Goal: Complete application form: Complete application form

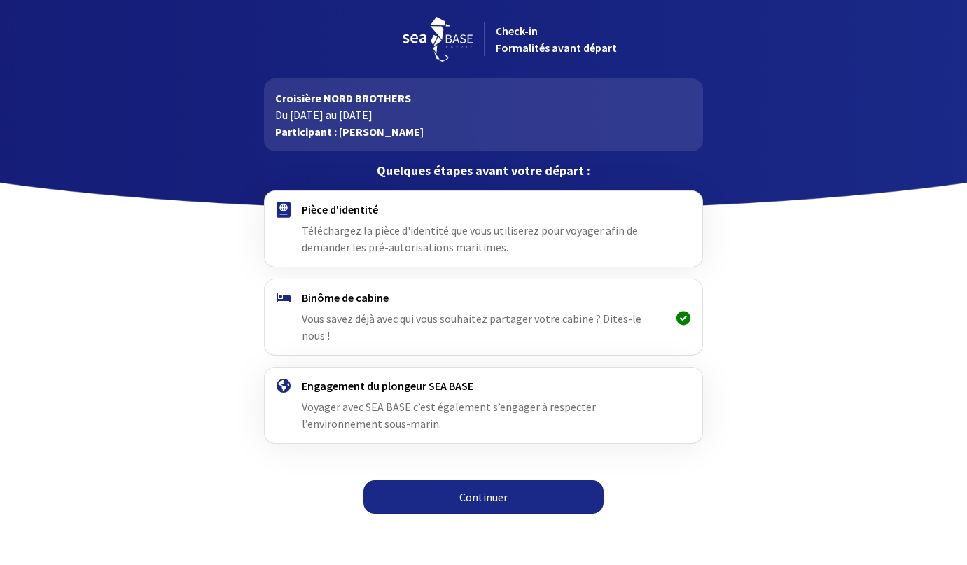
click at [468, 480] on link "Continuer" at bounding box center [483, 497] width 240 height 34
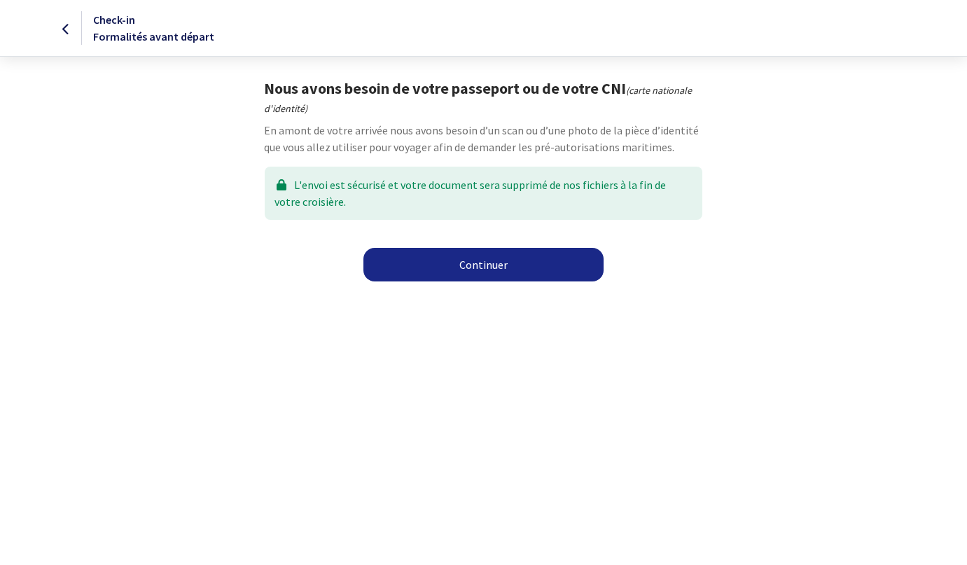
click at [487, 269] on link "Continuer" at bounding box center [483, 265] width 240 height 34
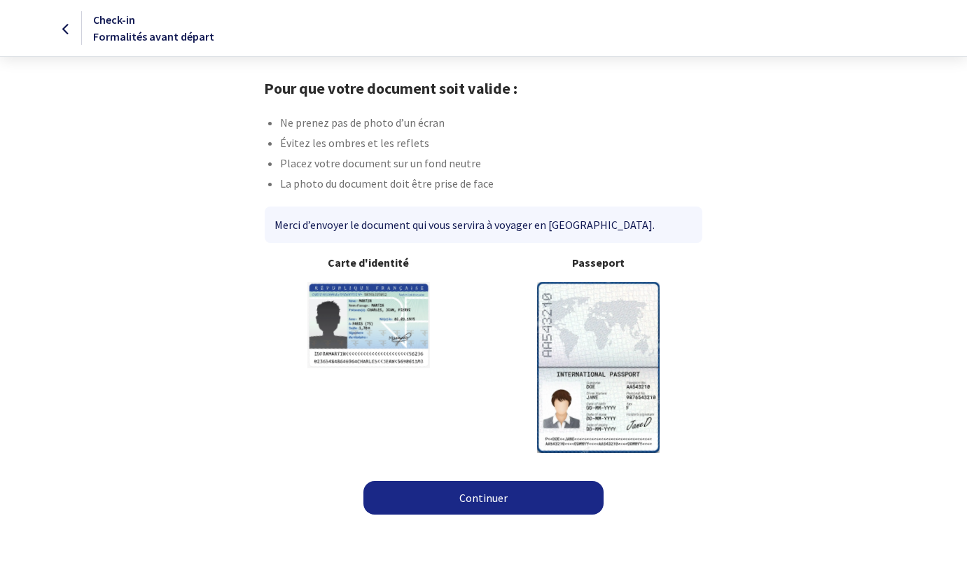
click at [475, 497] on link "Continuer" at bounding box center [483, 498] width 240 height 34
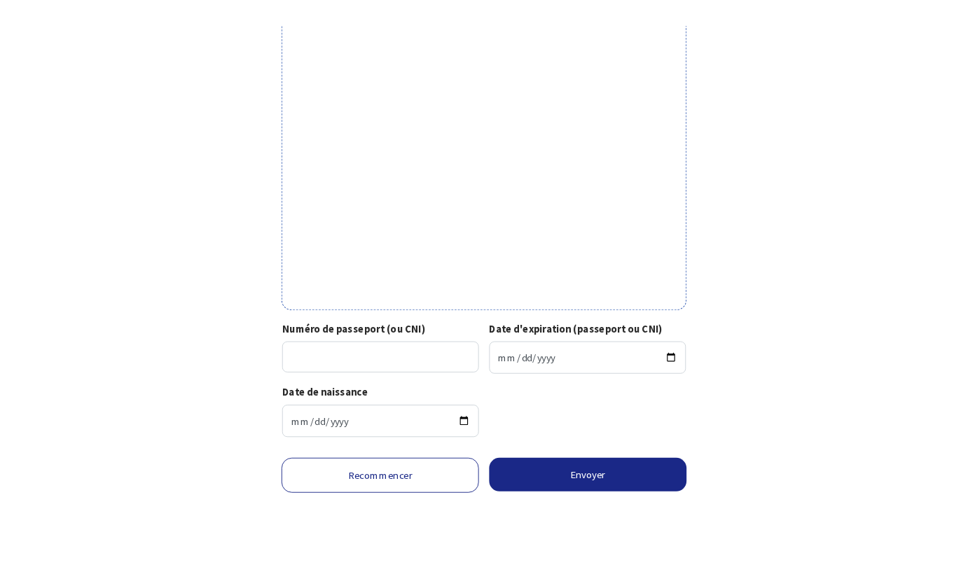
scroll to position [391, 0]
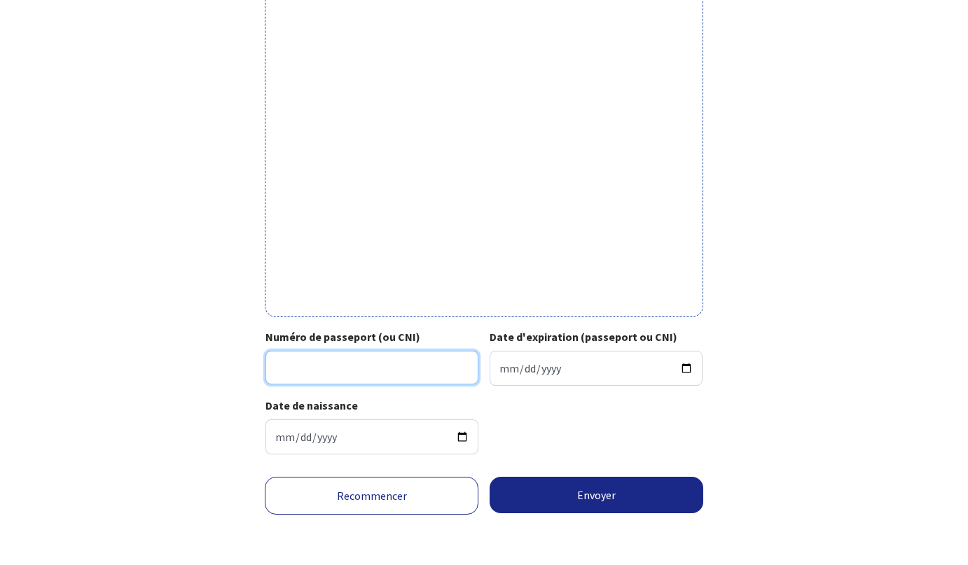
click at [308, 351] on input "Numéro de passeport (ou CNI)" at bounding box center [371, 368] width 213 height 34
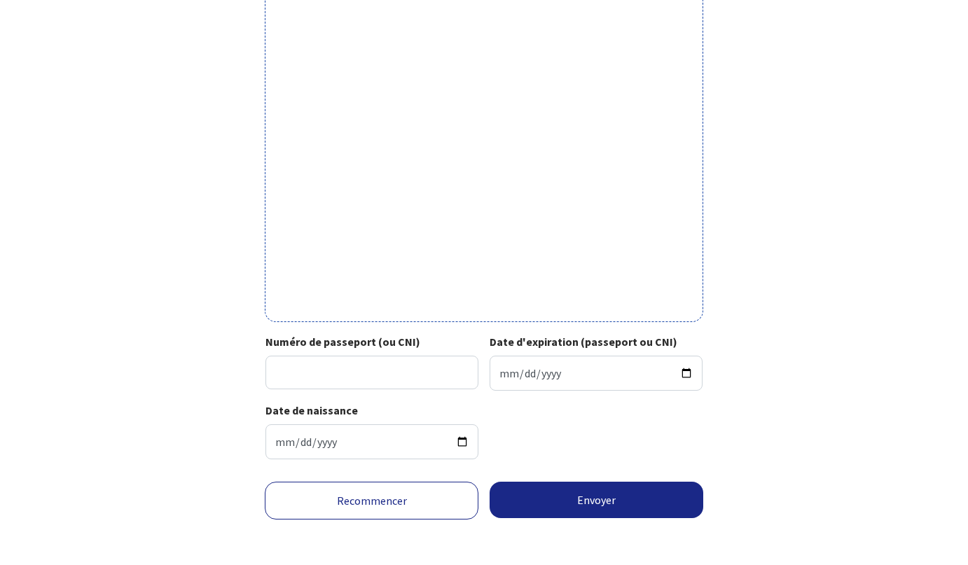
scroll to position [375, 0]
click at [354, 508] on link "Recommencer" at bounding box center [372, 500] width 214 height 38
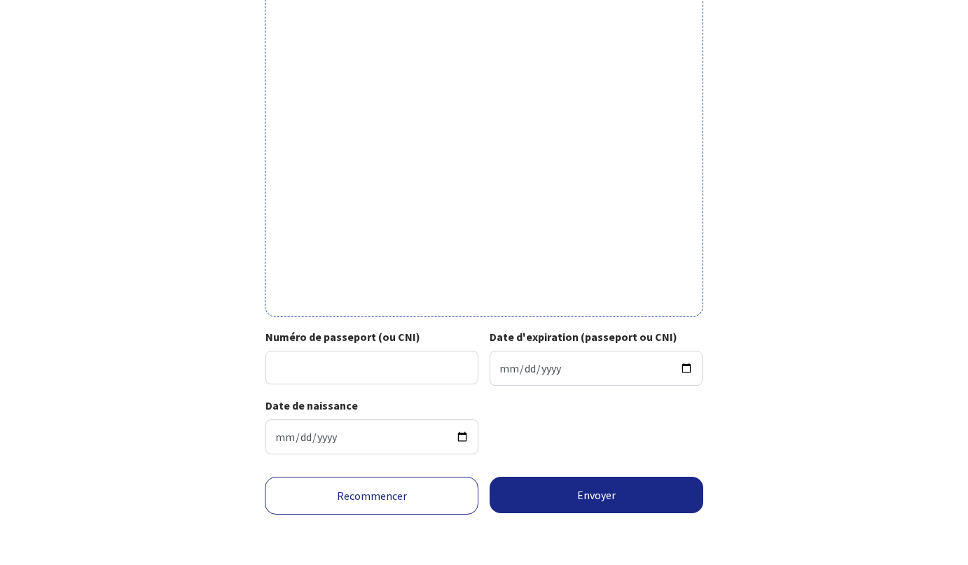
scroll to position [391, 0]
click at [372, 358] on input "Numéro de passeport (ou CNI)" at bounding box center [371, 368] width 213 height 34
type input "24AC26174"
click at [504, 360] on input "Date d'expiration (passeport ou CNI)" at bounding box center [595, 368] width 213 height 35
click at [524, 357] on input "Date d'expiration (passeport ou CNI)" at bounding box center [595, 368] width 213 height 35
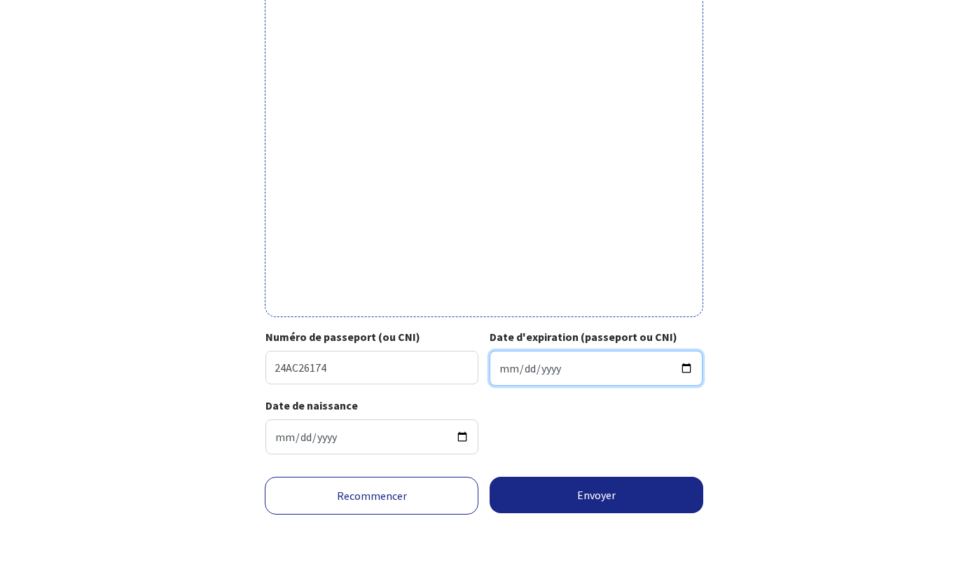
click at [507, 358] on input "Date d'expiration (passeport ou CNI)" at bounding box center [595, 368] width 213 height 35
type input "2034-01-09"
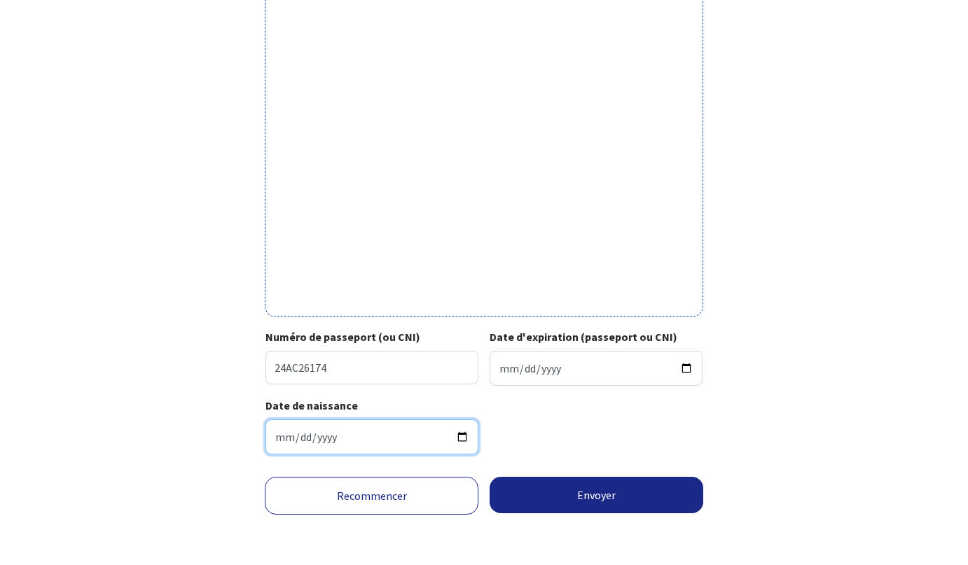
click at [361, 430] on input "1977-02-18" at bounding box center [371, 436] width 213 height 35
click at [540, 417] on div "Date de naissance 1977-02-18" at bounding box center [483, 431] width 436 height 69
click at [548, 485] on button "Envoyer" at bounding box center [596, 495] width 214 height 36
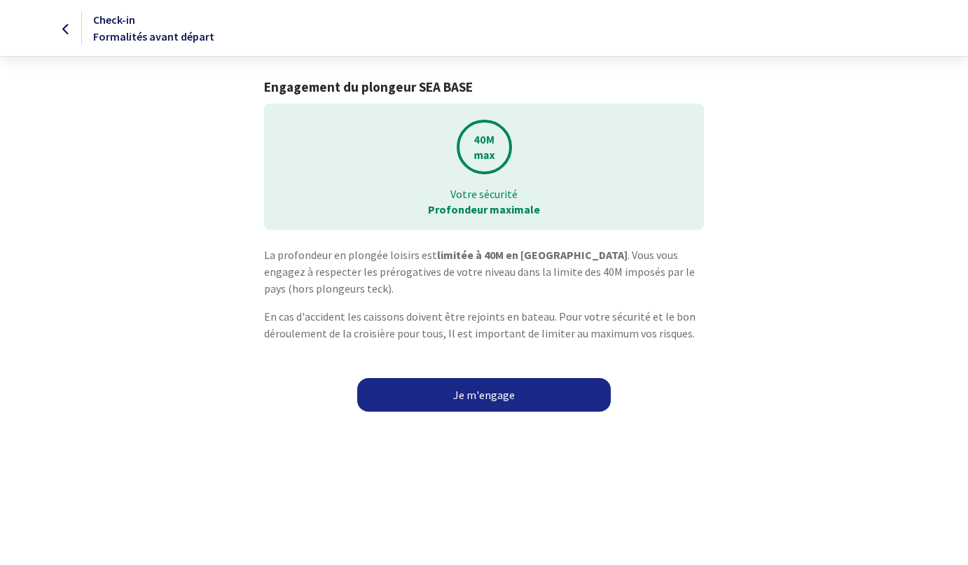
click at [502, 393] on link "Je m'engage" at bounding box center [483, 395] width 253 height 34
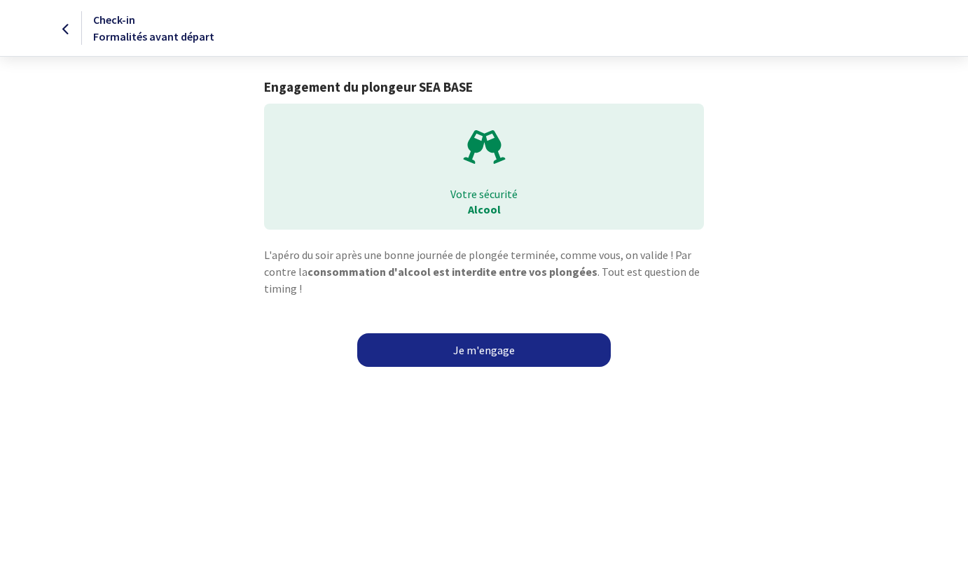
click at [486, 354] on link "Je m'engage" at bounding box center [483, 350] width 253 height 34
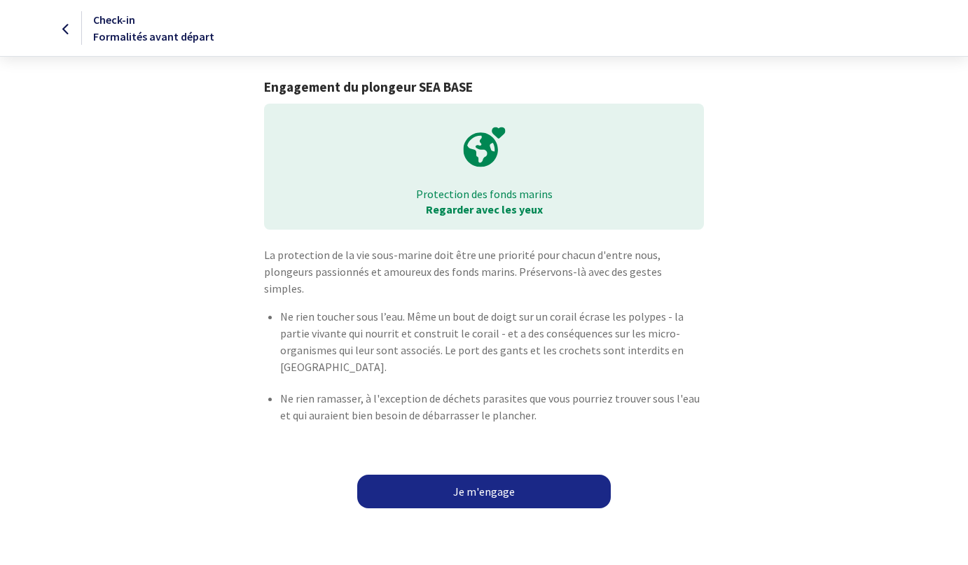
click at [472, 475] on link "Je m'engage" at bounding box center [483, 492] width 253 height 34
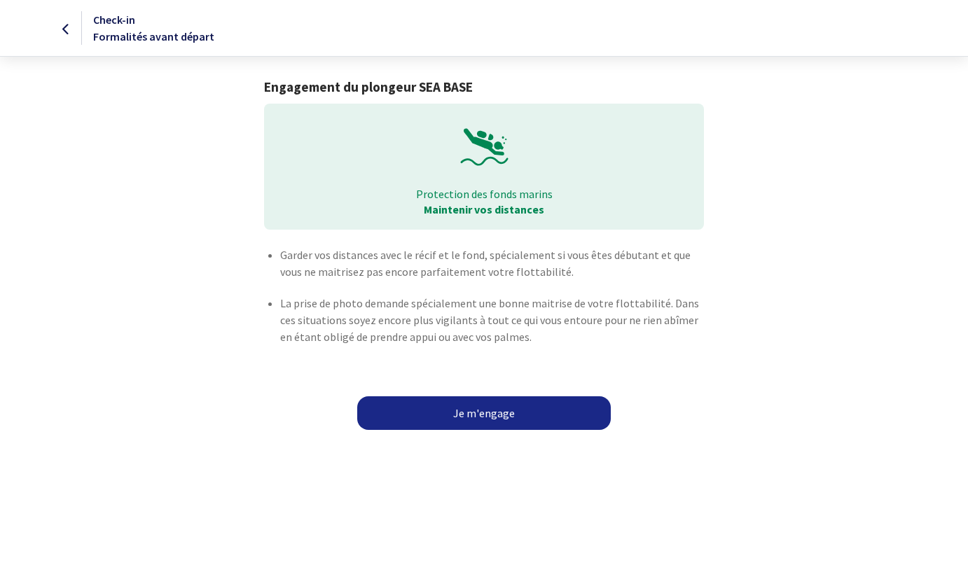
click at [466, 438] on html "Check-in Formalités avant départ Engagement du plongeur SEA BASE Protection des…" at bounding box center [484, 219] width 968 height 438
click at [472, 421] on link "Je m'engage" at bounding box center [483, 413] width 253 height 34
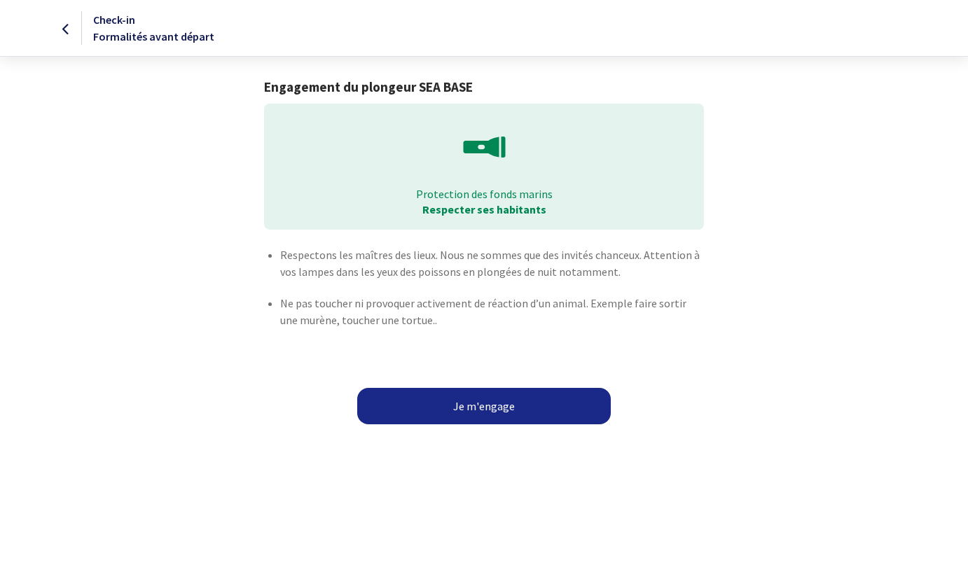
click at [468, 410] on button "Je m'engage" at bounding box center [483, 406] width 253 height 36
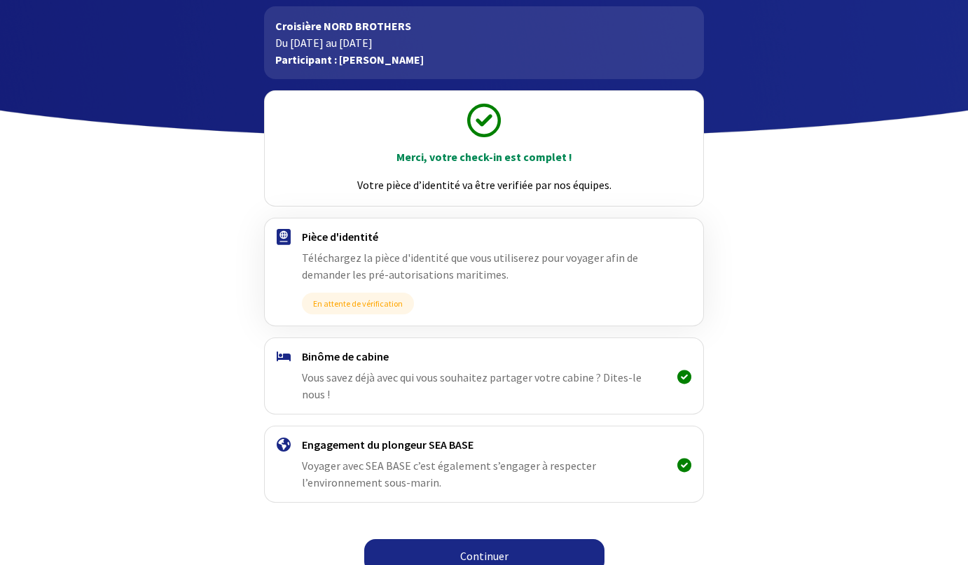
scroll to position [71, 0]
click at [452, 396] on div "Binôme de cabine Vous savez déjà avec qui vous souhaitez partager votre cabine …" at bounding box center [483, 377] width 459 height 76
click at [454, 379] on span "Vous savez déjà avec qui vous souhaitez partager votre cabine ? Dites-le nous !" at bounding box center [472, 386] width 340 height 31
click at [495, 540] on link "Continuer" at bounding box center [484, 557] width 240 height 34
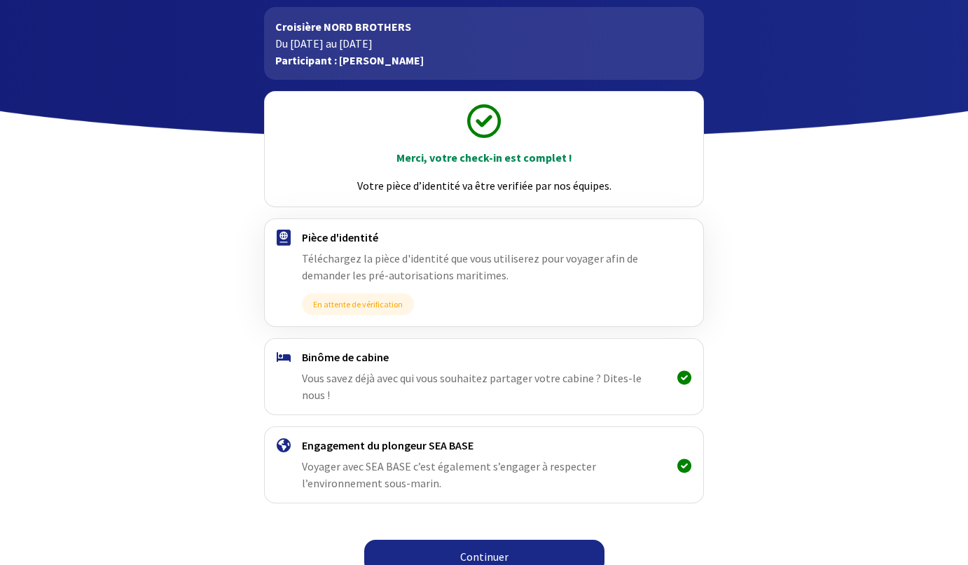
click at [542, 375] on span "Vous savez déjà avec qui vous souhaitez partager votre cabine ? Dites-le nous !" at bounding box center [472, 386] width 340 height 31
